Goal: Navigation & Orientation: Find specific page/section

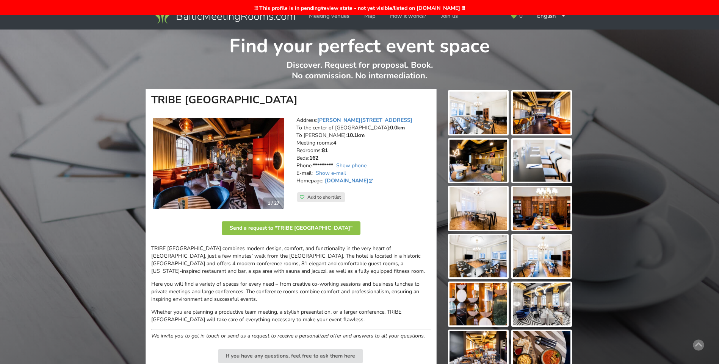
scroll to position [341, 0]
click at [557, 18] on div "English Русский Latviešu" at bounding box center [551, 16] width 39 height 15
click at [546, 36] on link "Русский" at bounding box center [551, 33] width 38 height 15
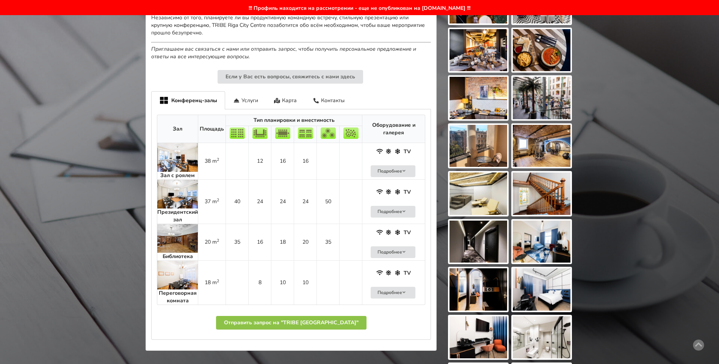
scroll to position [303, 0]
